Goal: Transaction & Acquisition: Purchase product/service

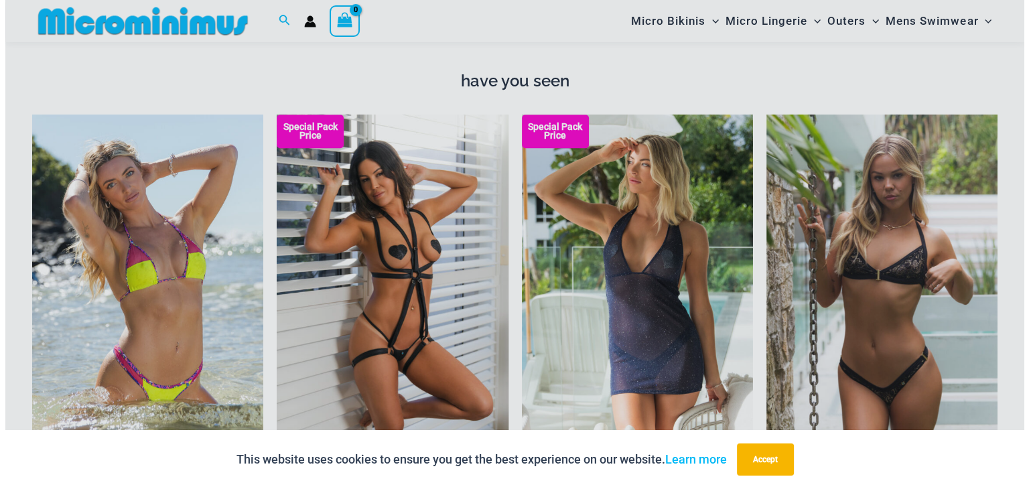
scroll to position [1131, 0]
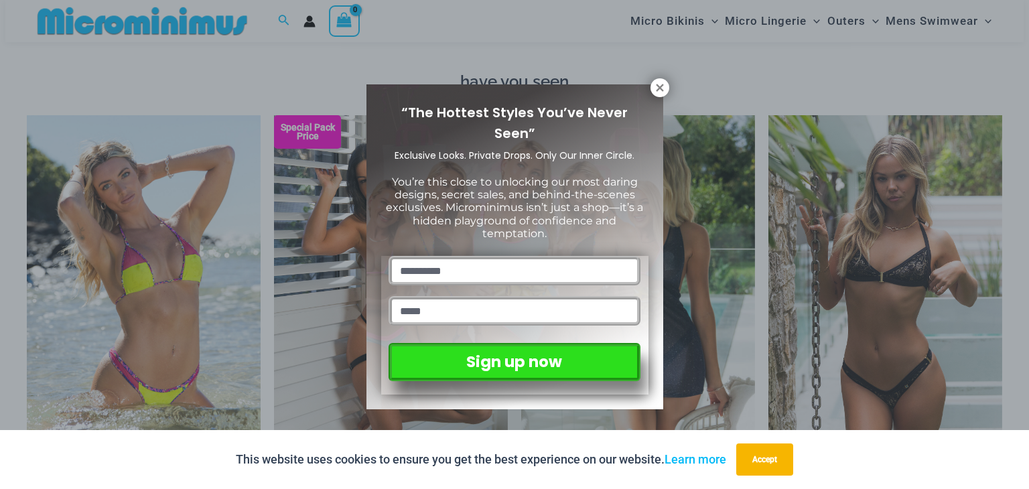
click at [660, 89] on icon at bounding box center [659, 87] width 7 height 7
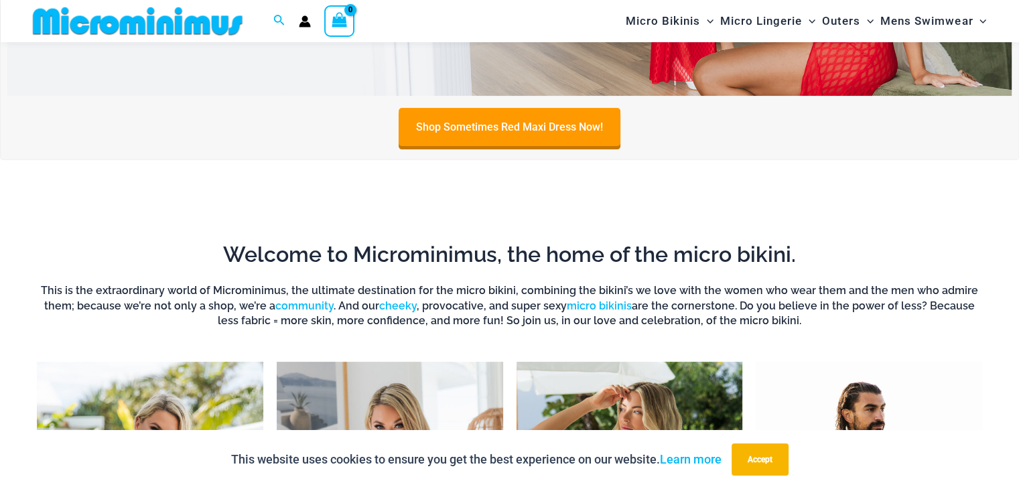
scroll to position [324, 0]
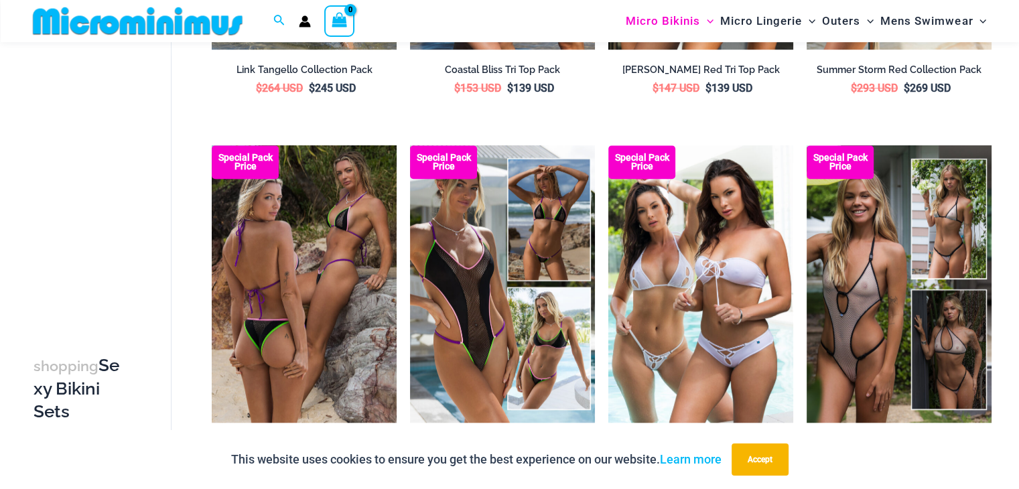
scroll to position [1127, 0]
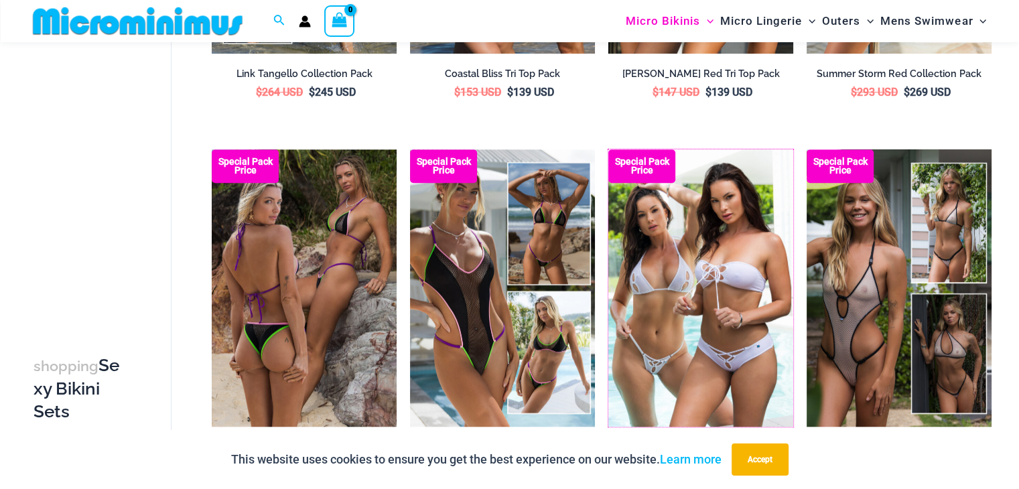
click at [608, 149] on img at bounding box center [608, 149] width 0 height 0
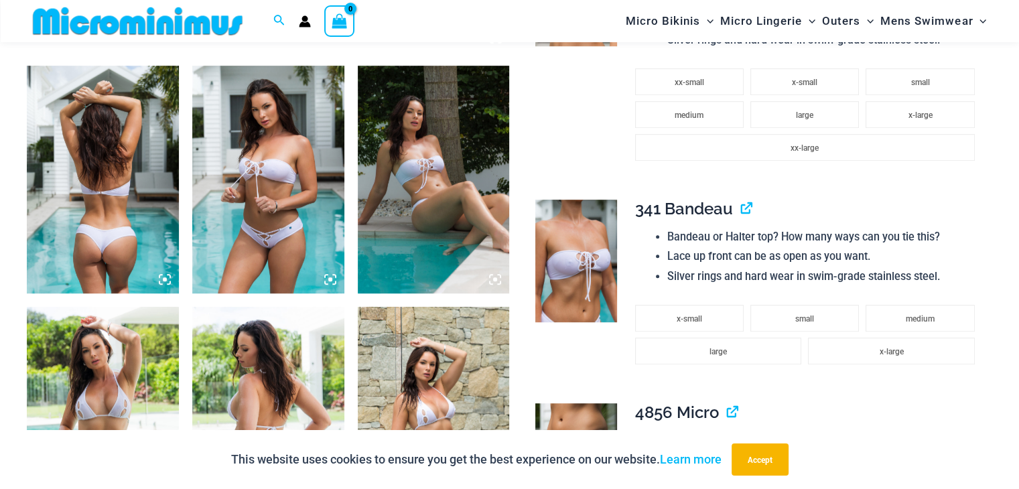
scroll to position [791, 0]
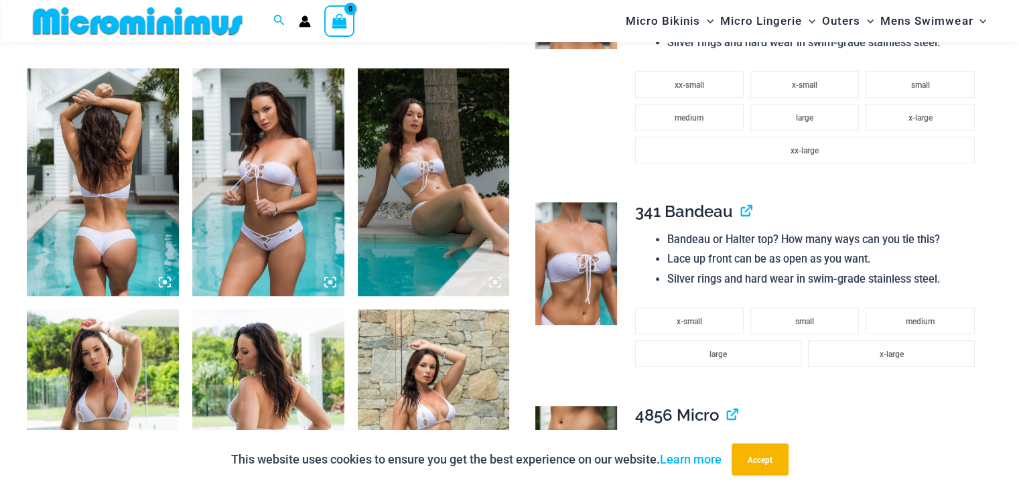
click at [330, 285] on icon at bounding box center [330, 282] width 12 height 12
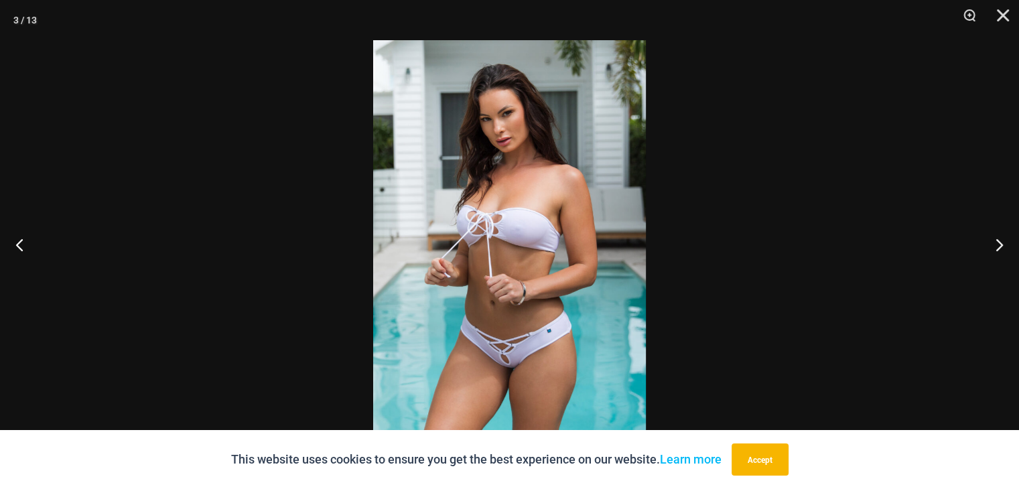
click at [1005, 17] on button "Close" at bounding box center [997, 20] width 33 height 40
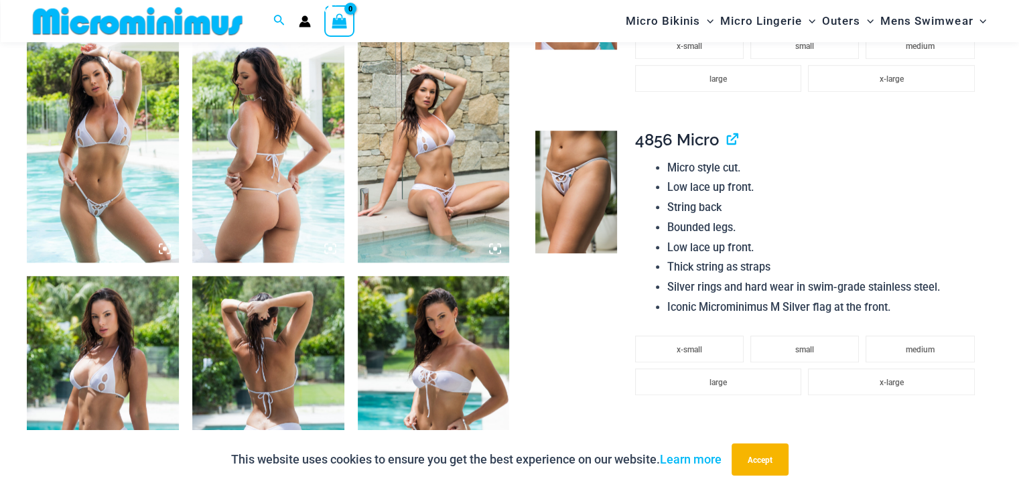
scroll to position [1059, 0]
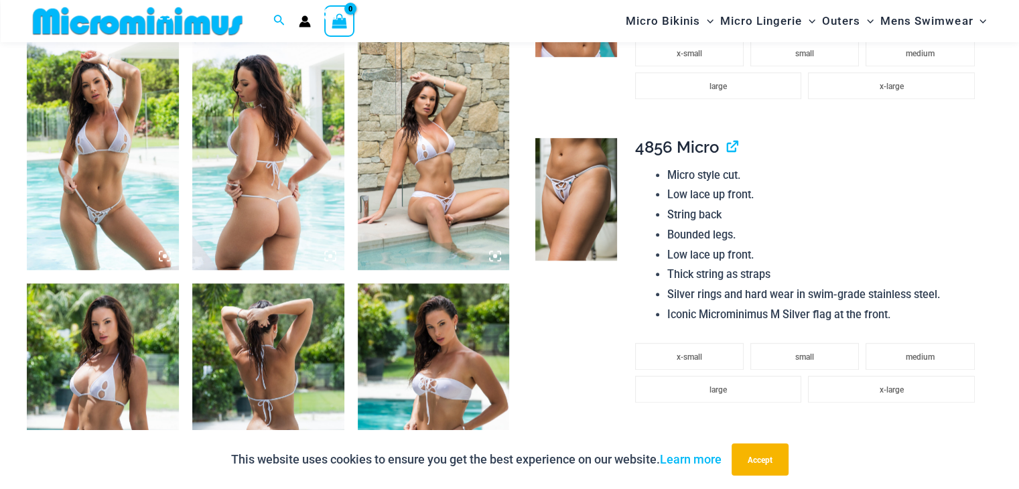
click at [163, 257] on icon at bounding box center [165, 256] width 12 height 12
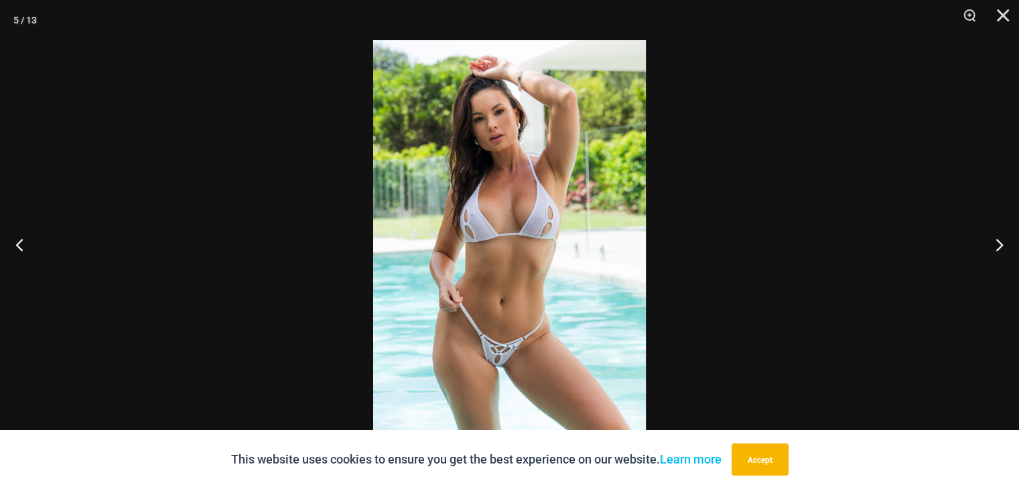
click at [981, 11] on button "Close" at bounding box center [997, 20] width 33 height 40
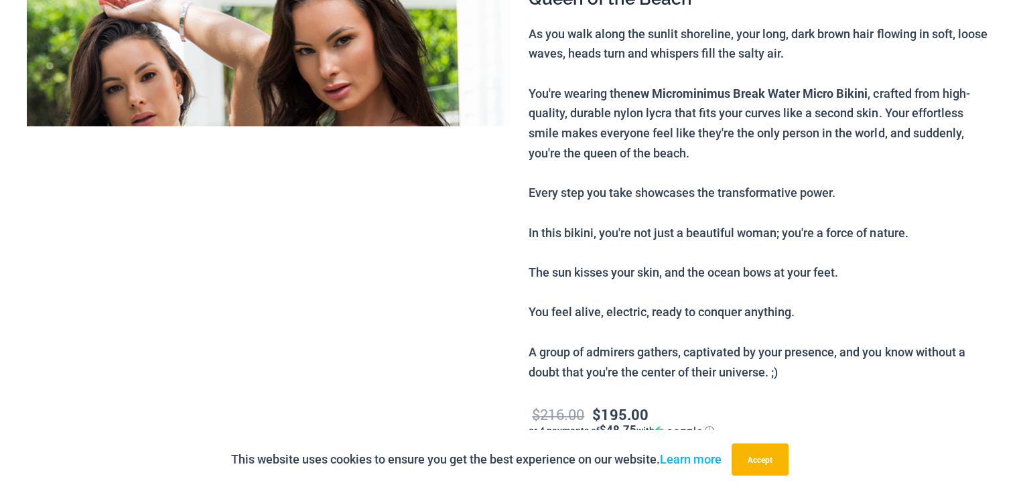
scroll to position [0, 0]
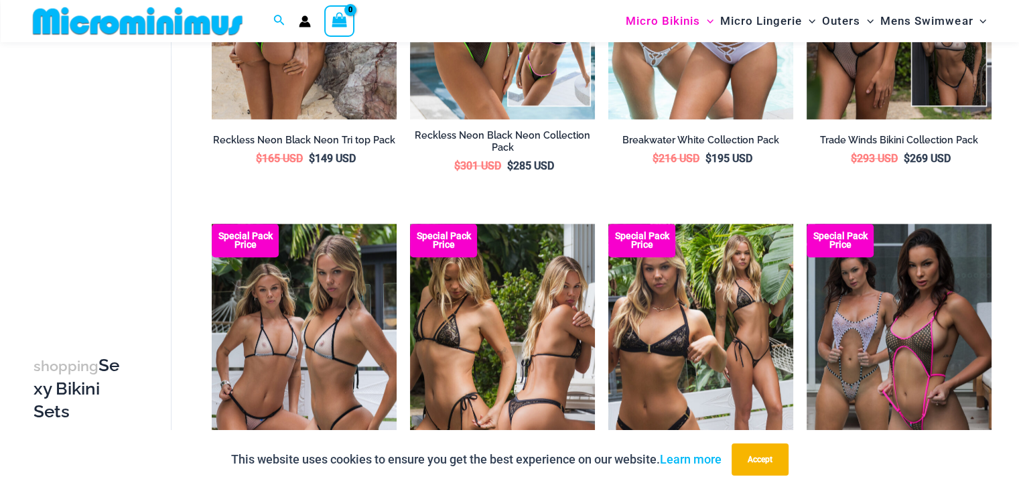
scroll to position [1462, 0]
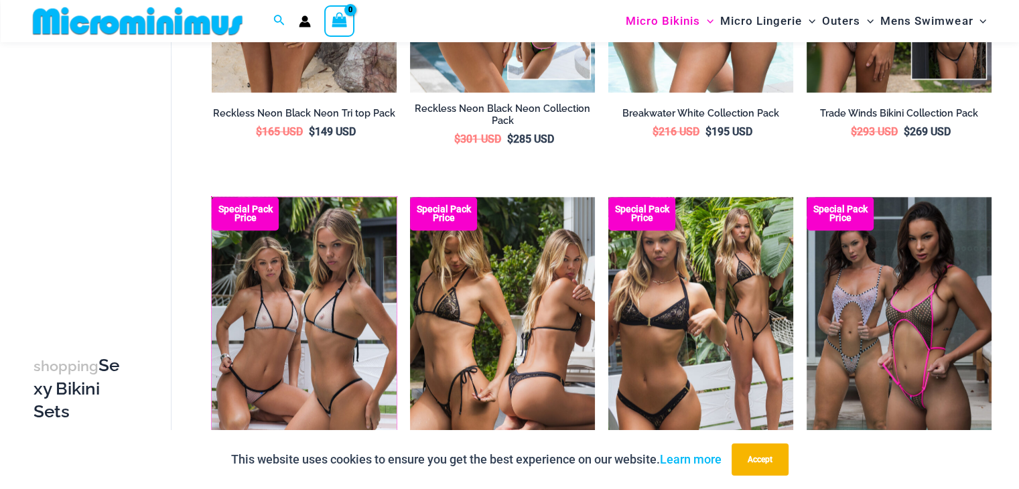
click at [212, 197] on img at bounding box center [212, 197] width 0 height 0
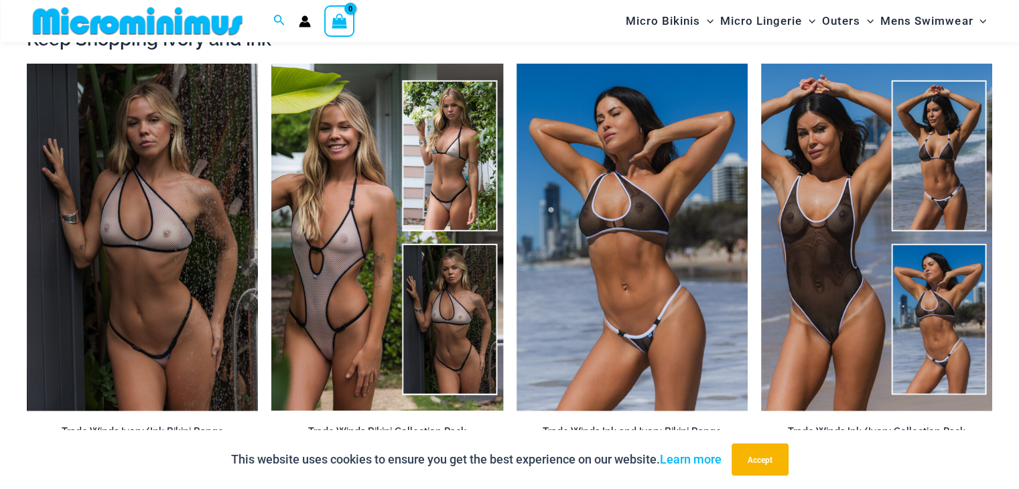
scroll to position [2076, 0]
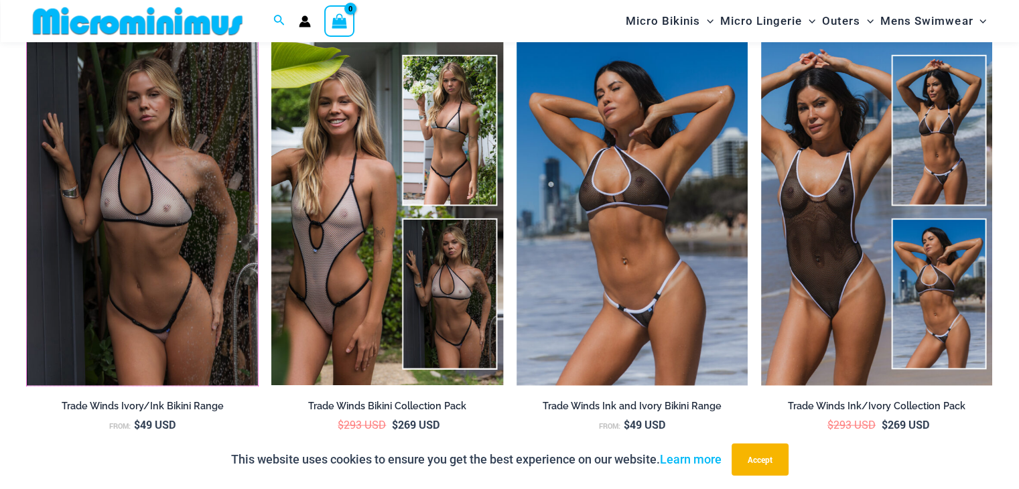
click at [27, 38] on img at bounding box center [27, 38] width 0 height 0
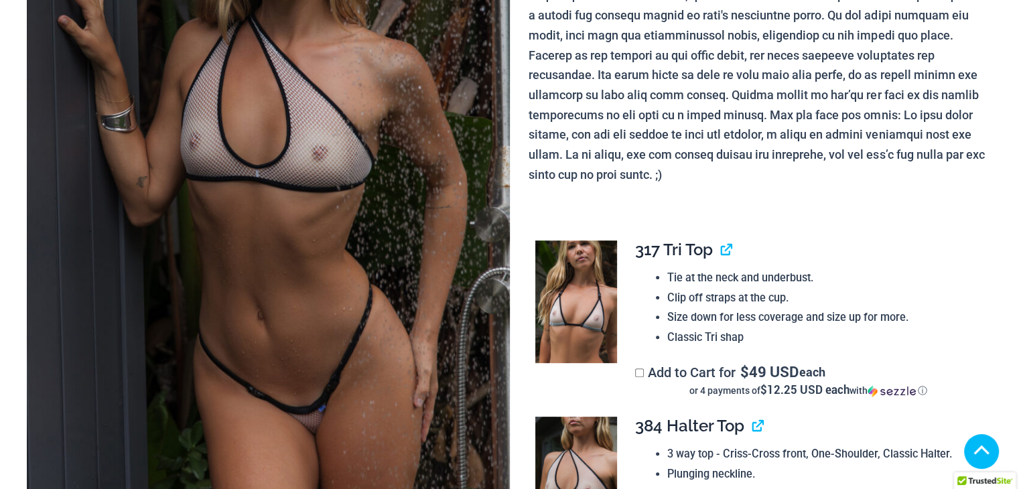
scroll to position [656, 0]
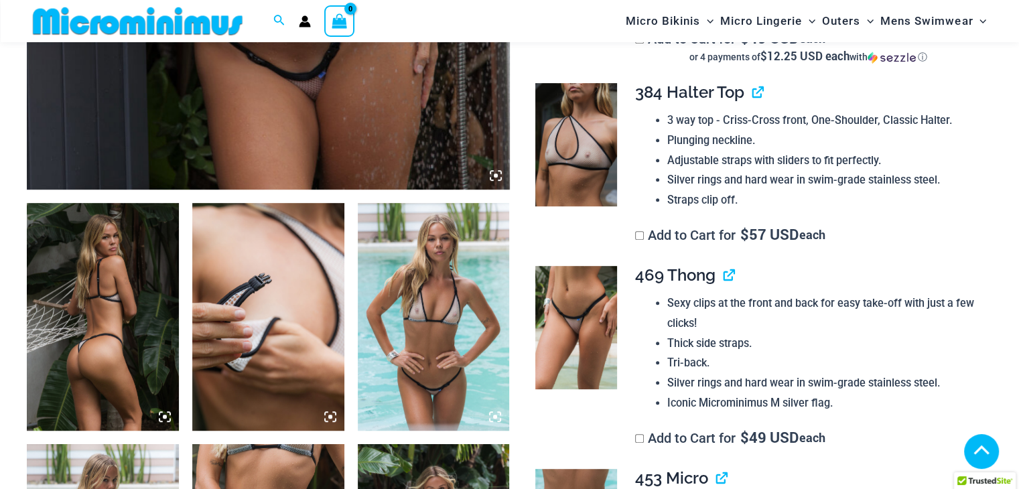
click at [398, 249] on img at bounding box center [434, 317] width 152 height 228
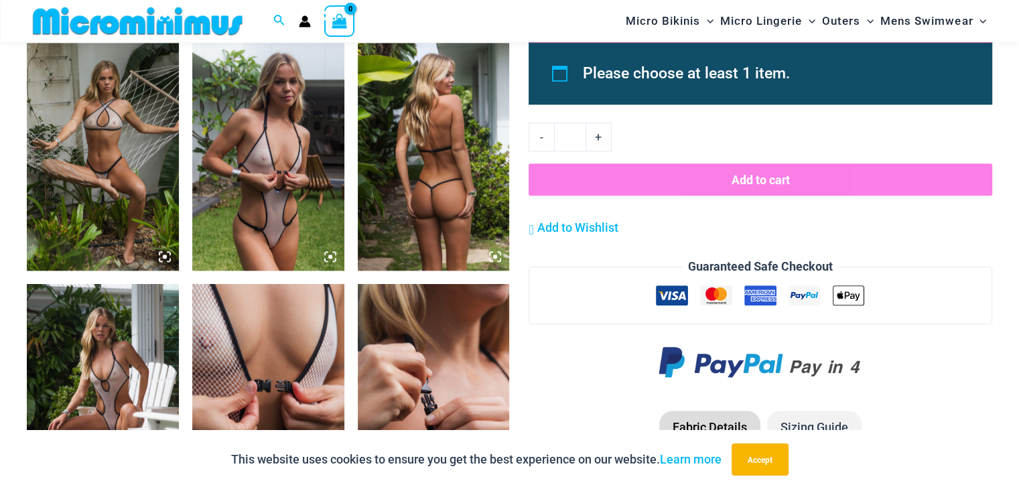
scroll to position [1462, 0]
